Goal: Task Accomplishment & Management: Manage account settings

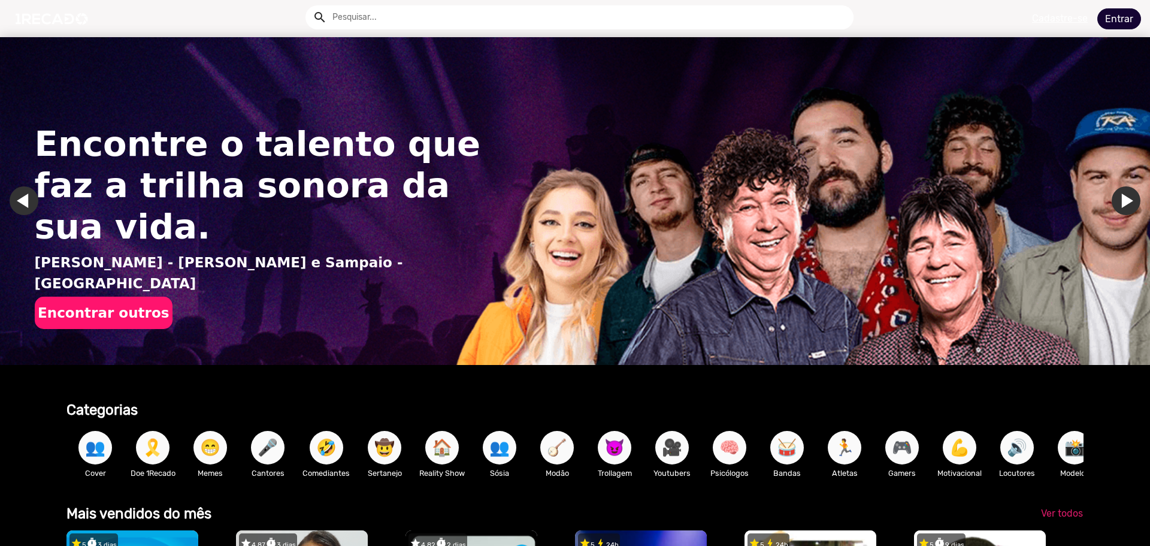
click at [1126, 13] on link "Entrar" at bounding box center [1120, 18] width 44 height 21
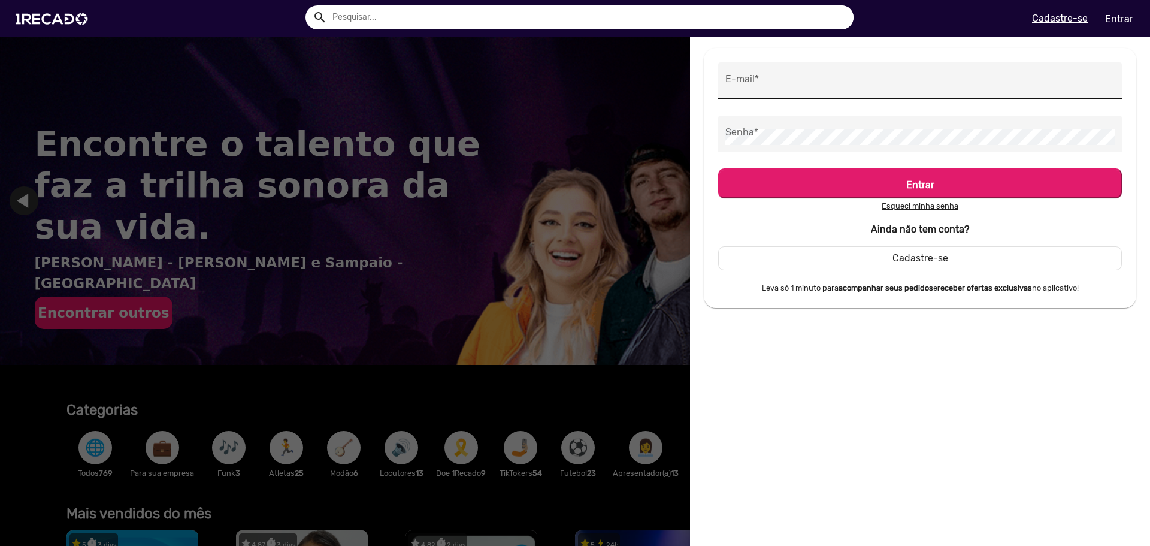
click at [763, 91] on div "E-mail *" at bounding box center [920, 80] width 389 height 37
click at [763, 91] on input "E-mail *" at bounding box center [920, 84] width 389 height 16
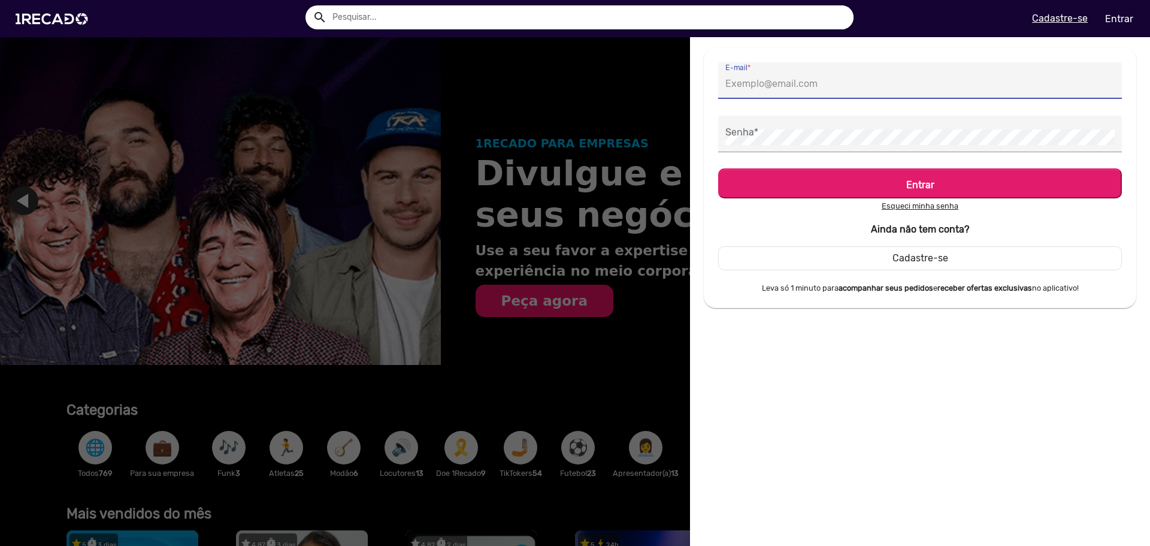
type input "[EMAIL_ADDRESS][DOMAIN_NAME]"
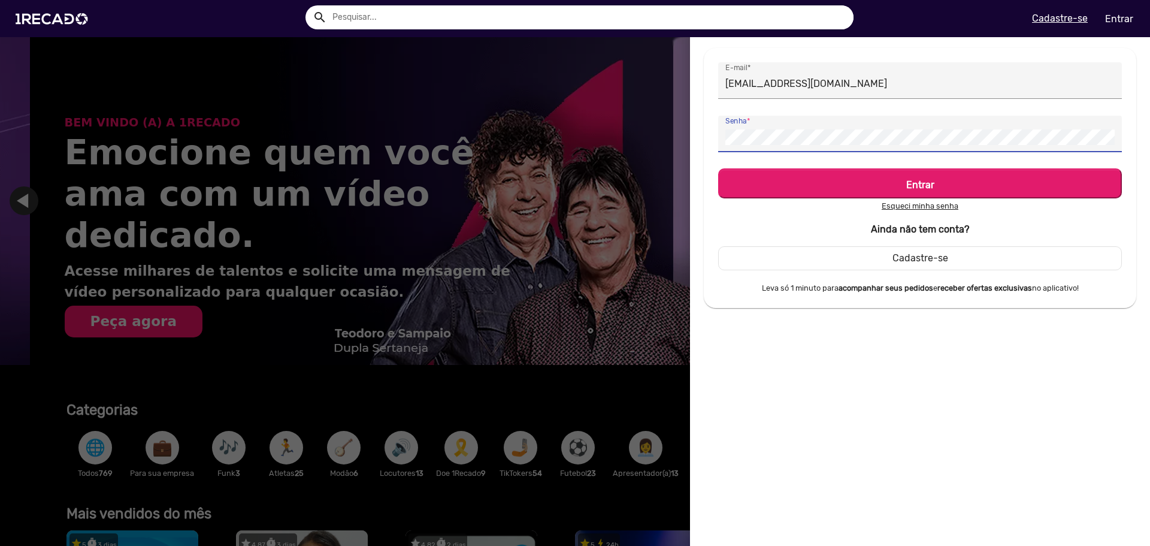
scroll to position [0, 2283]
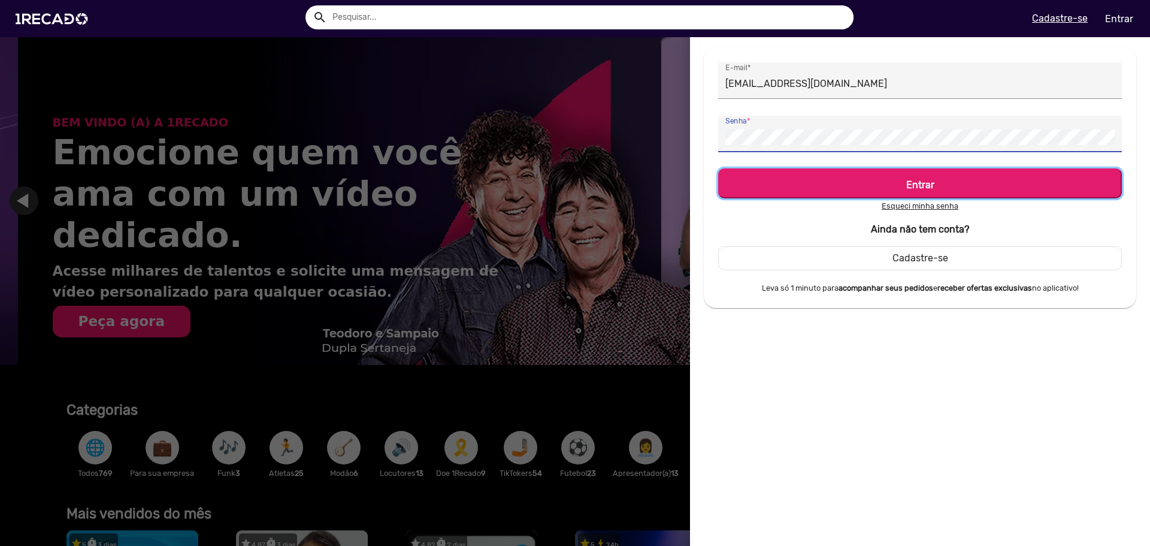
click at [828, 188] on h5 "Entrar" at bounding box center [920, 182] width 382 height 16
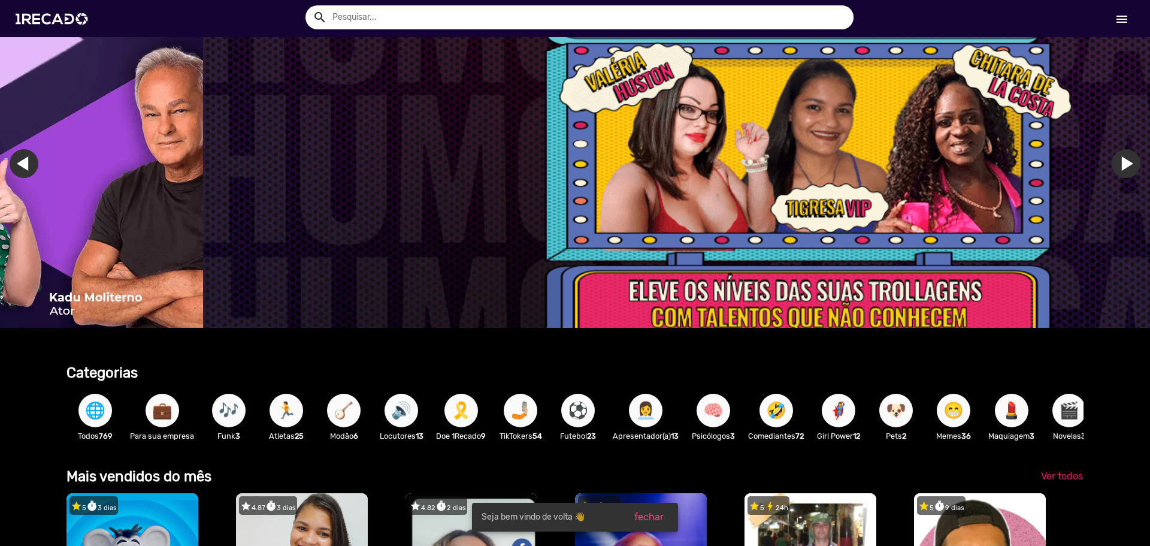
scroll to position [0, 3424]
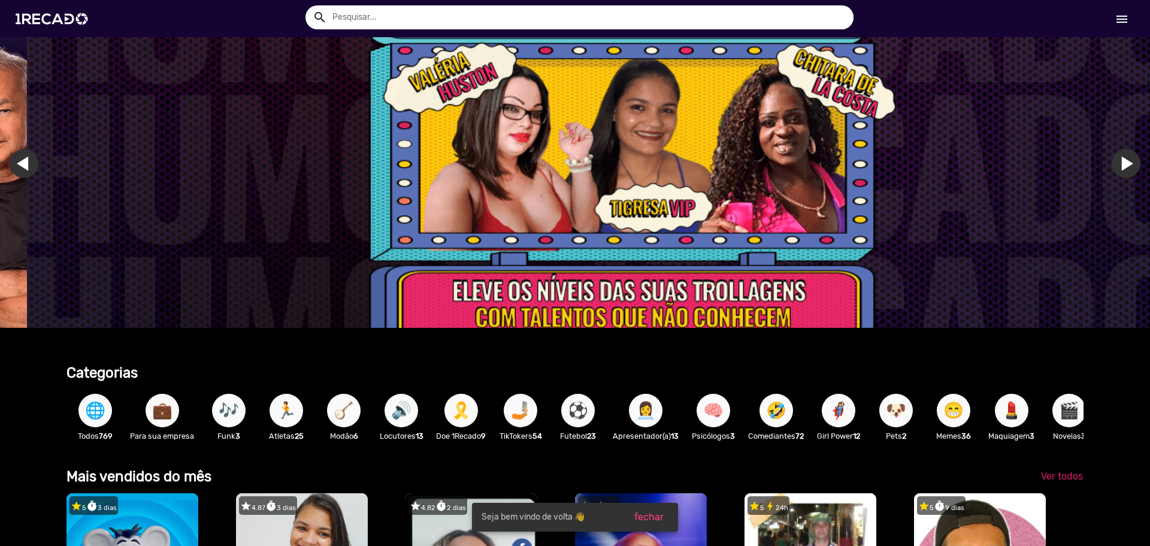
click at [1122, 18] on mat-icon "menu" at bounding box center [1122, 19] width 14 height 14
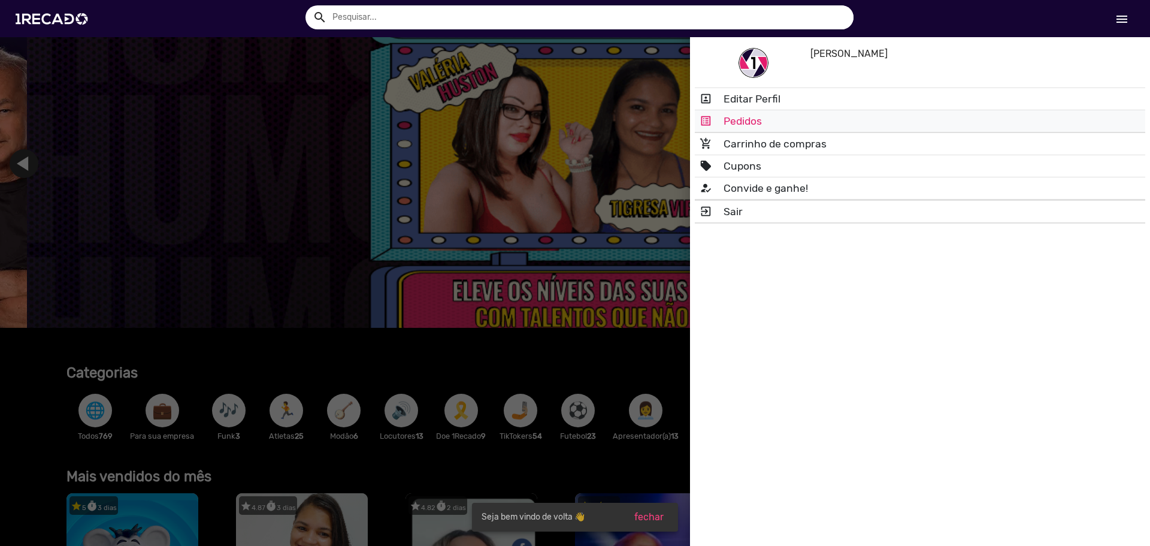
click at [766, 120] on link "list_alt Pedidos" at bounding box center [920, 121] width 451 height 22
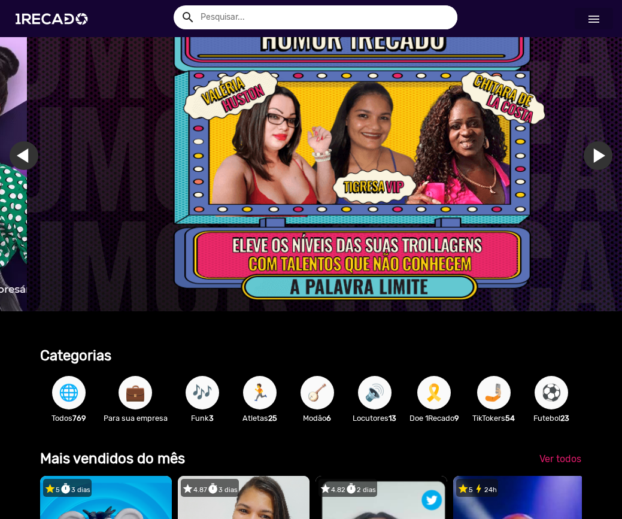
scroll to position [0, 1102]
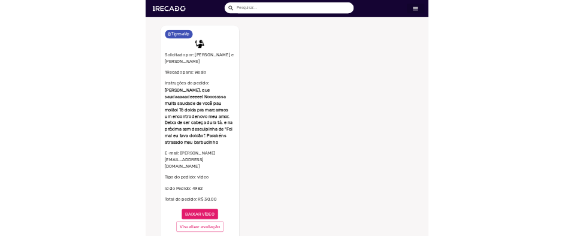
scroll to position [70, 0]
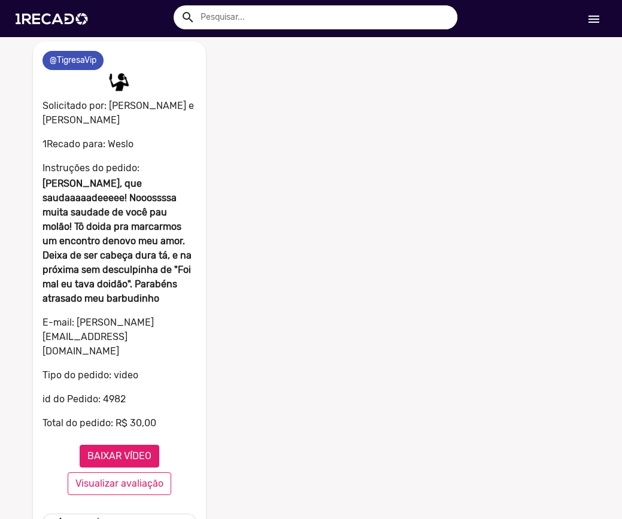
click at [114, 445] on button "BAIXAR VÍDEO" at bounding box center [120, 456] width 80 height 23
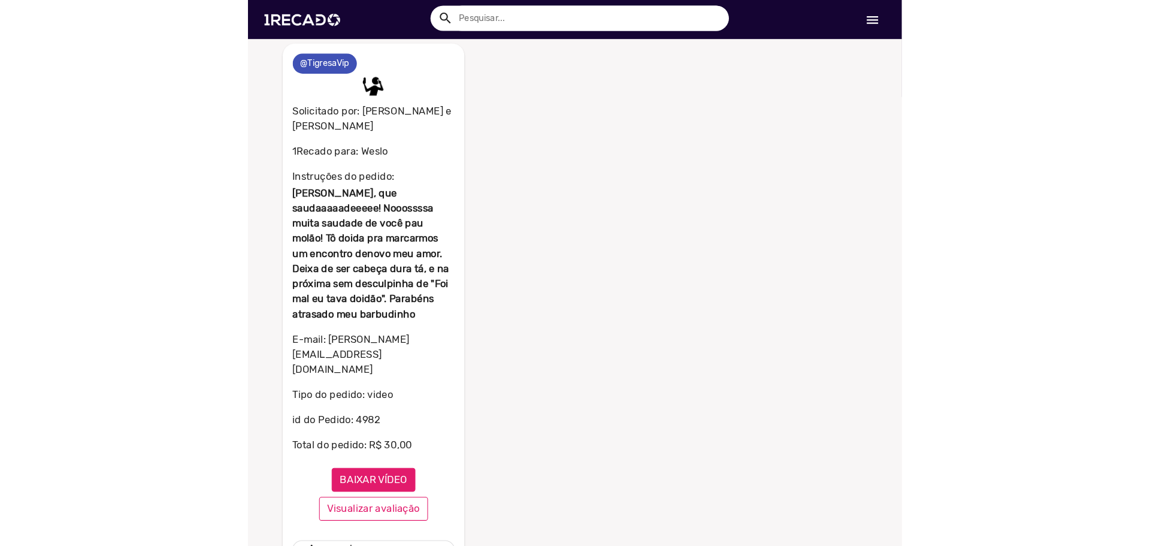
scroll to position [15, 0]
